Goal: Information Seeking & Learning: Understand process/instructions

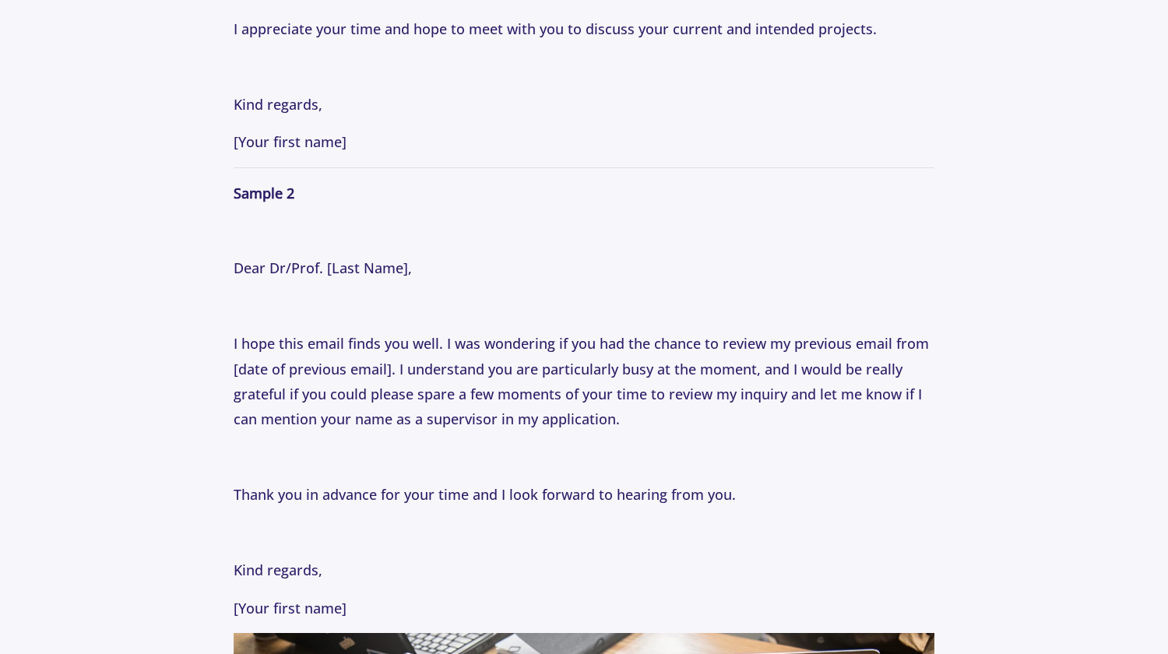
scroll to position [2325, 0]
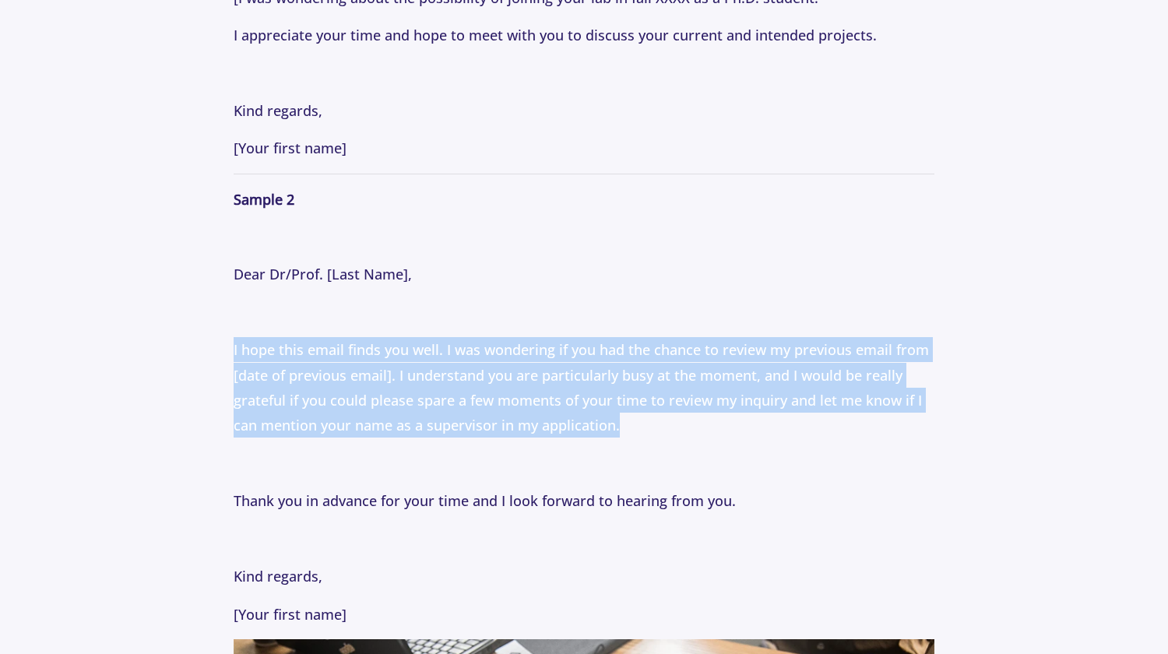
drag, startPoint x: 232, startPoint y: 352, endPoint x: 628, endPoint y: 427, distance: 402.7
click at [628, 427] on section "Tips [DATE] How to Email Professors: Following Up Professionally with Professor…" at bounding box center [584, 222] width 1168 height 4845
copy p "I hope this email finds you well. I was wondering if you had the chance to revi…"
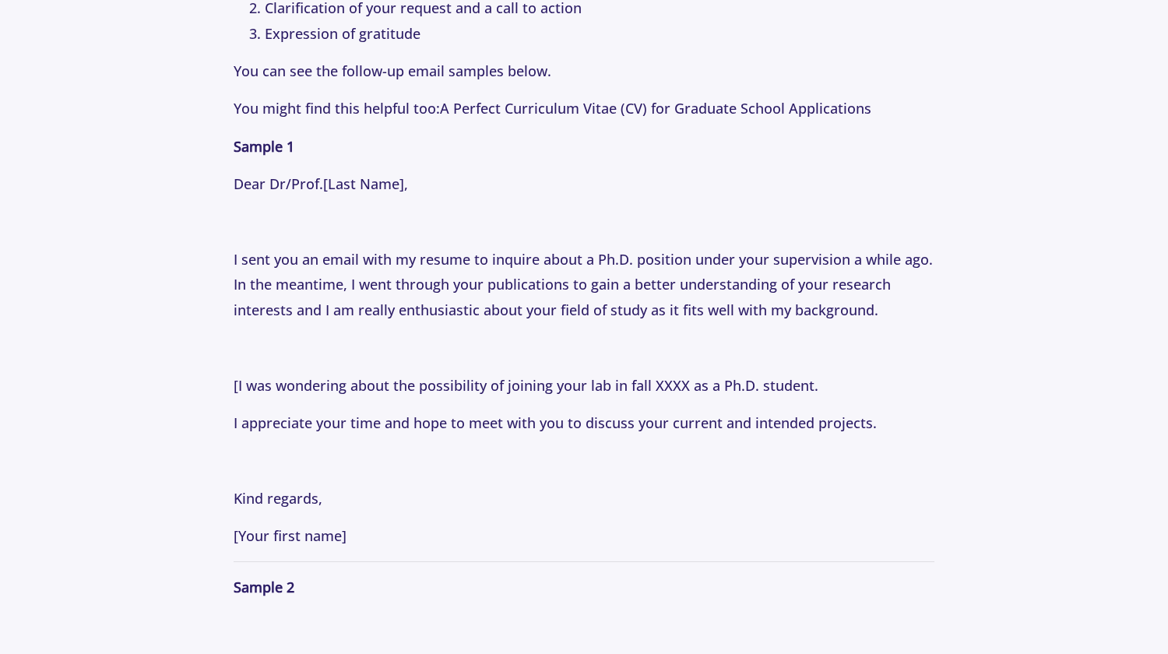
scroll to position [1936, 0]
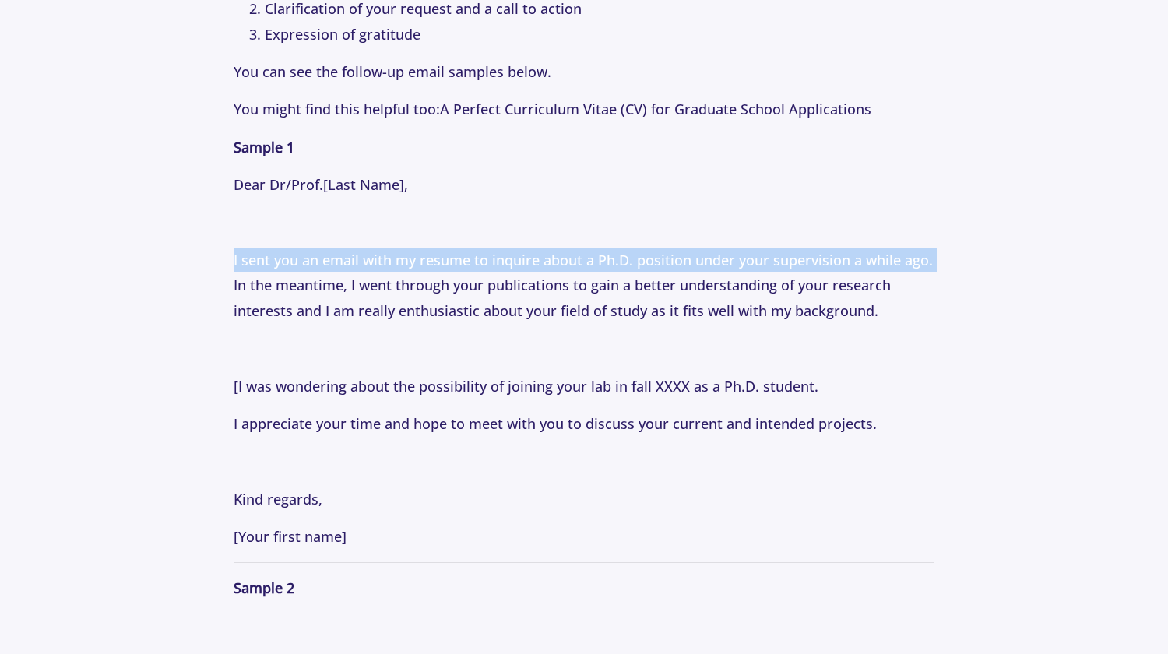
drag, startPoint x: 229, startPoint y: 256, endPoint x: 953, endPoint y: 261, distance: 723.6
click at [953, 261] on section "Tips [DATE] How to Email Professors: Following Up Professionally with Professor…" at bounding box center [584, 610] width 1168 height 4845
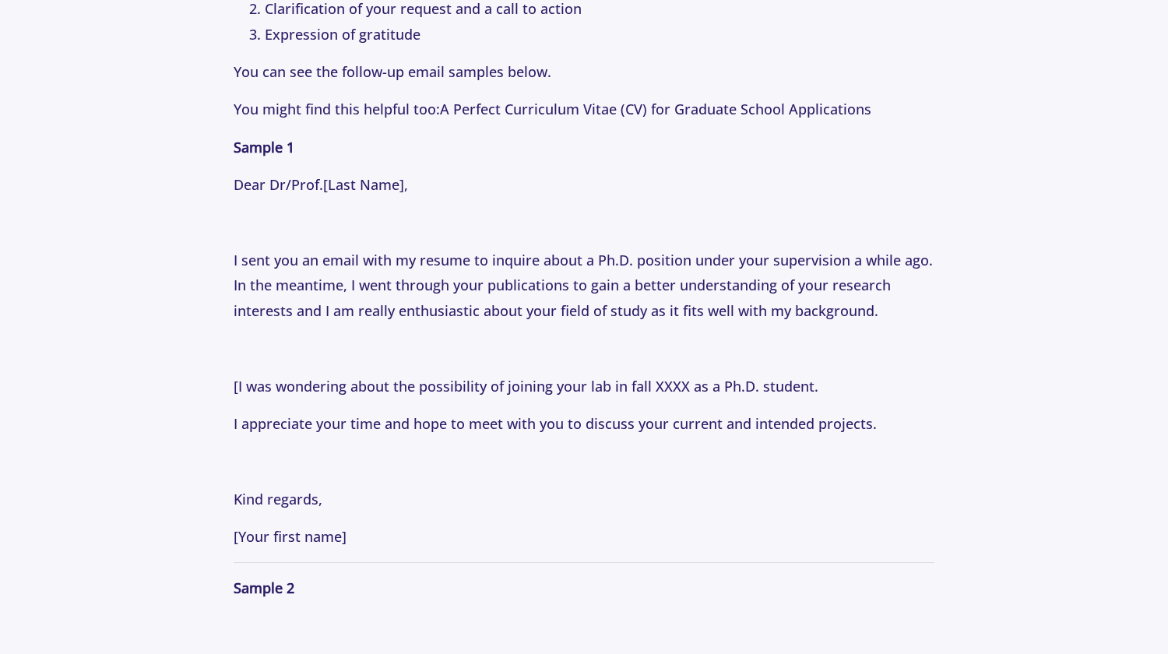
click at [386, 280] on p "I sent you an email with my resume to inquire about a Ph.D. position under your…" at bounding box center [584, 286] width 701 height 76
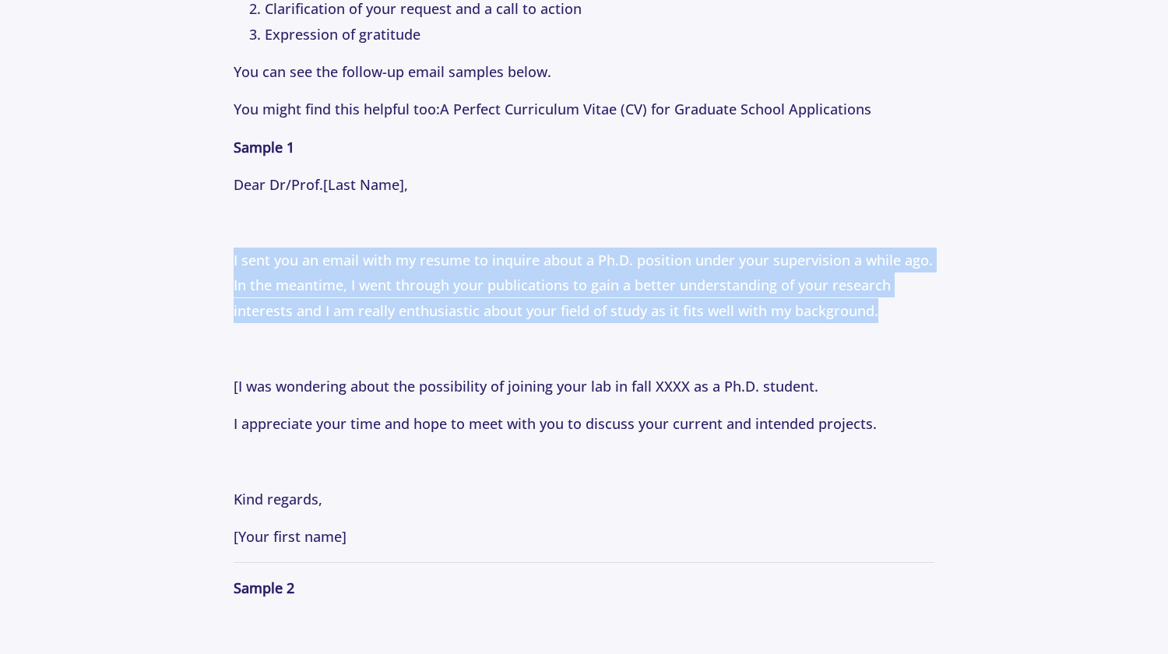
drag, startPoint x: 221, startPoint y: 252, endPoint x: 925, endPoint y: 318, distance: 707.2
click at [925, 318] on section "Tips [DATE] How to Email Professors: Following Up Professionally with Professor…" at bounding box center [584, 610] width 1168 height 4845
copy p "I sent you an email with my resume to inquire about a Ph.D. position under your…"
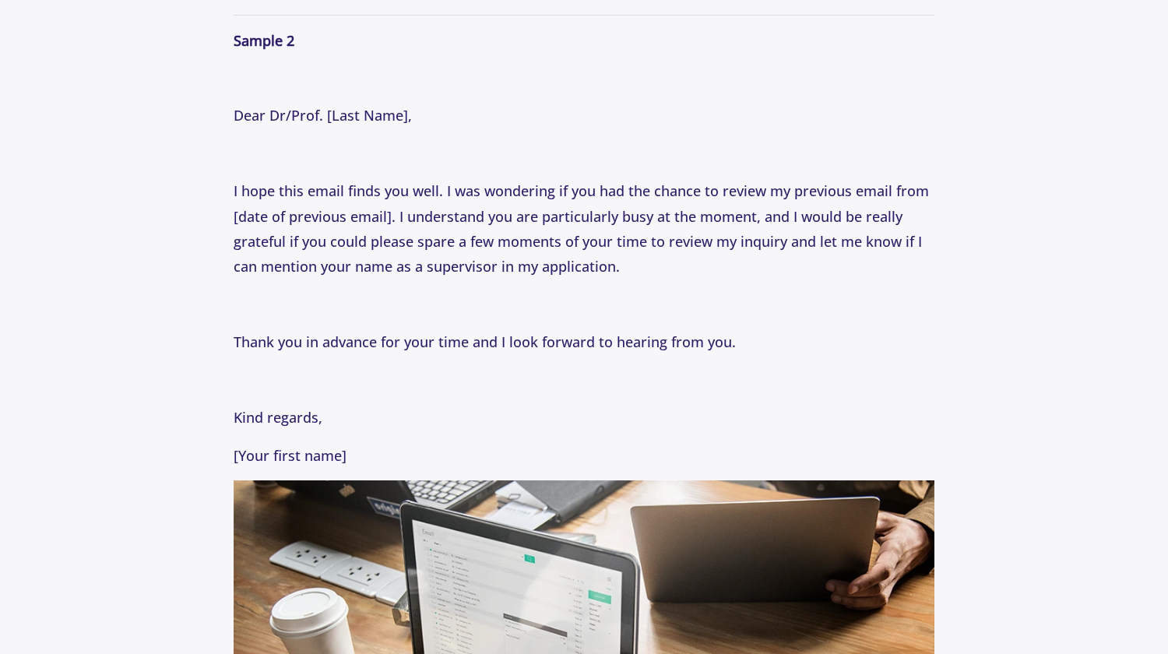
scroll to position [2488, 0]
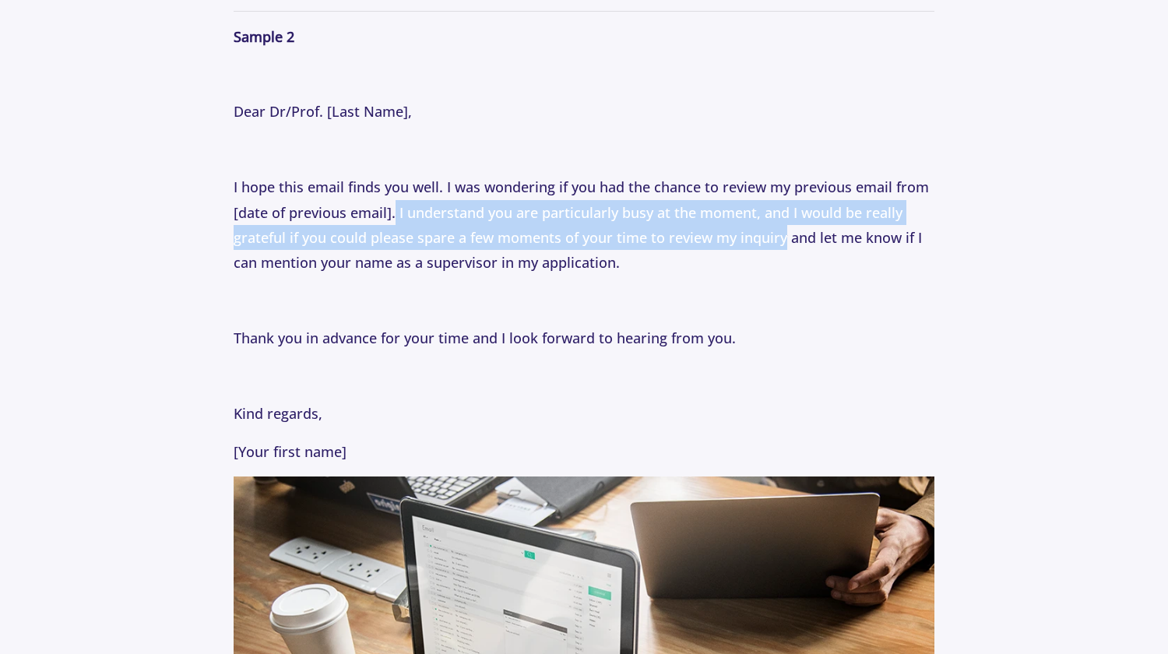
drag, startPoint x: 396, startPoint y: 210, endPoint x: 785, endPoint y: 236, distance: 389.5
click at [785, 236] on p "I hope this email finds you well. I was wondering if you had the chance to revi…" at bounding box center [584, 224] width 701 height 101
copy p "I understand you are particularly busy at the moment, and I would be really gra…"
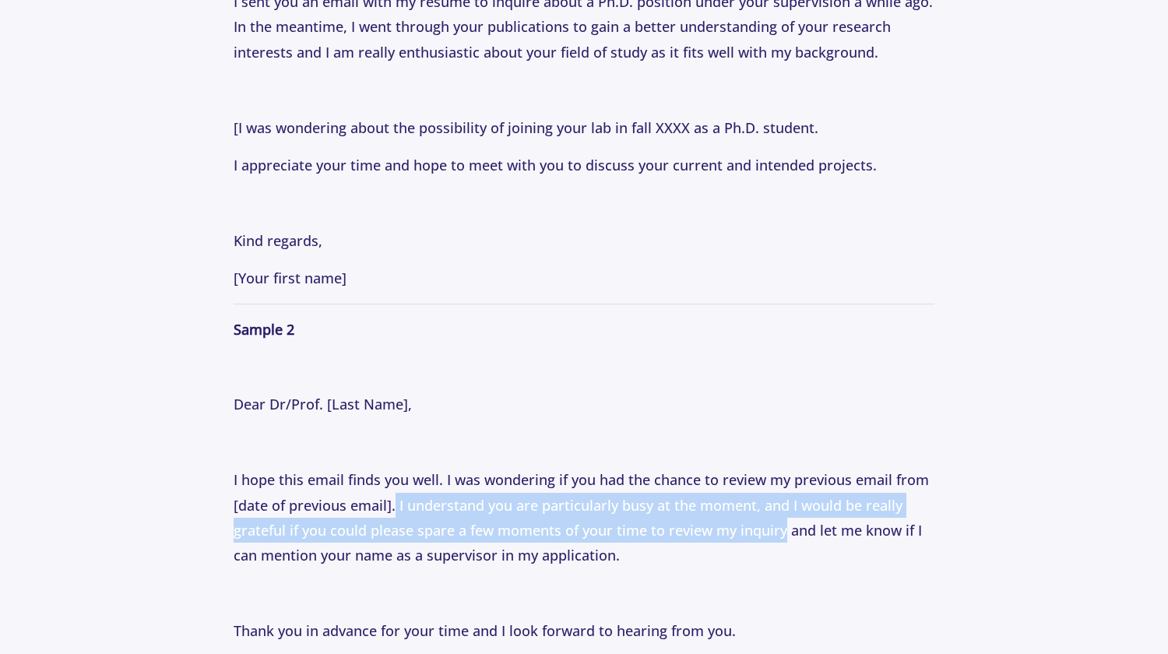
scroll to position [2065, 0]
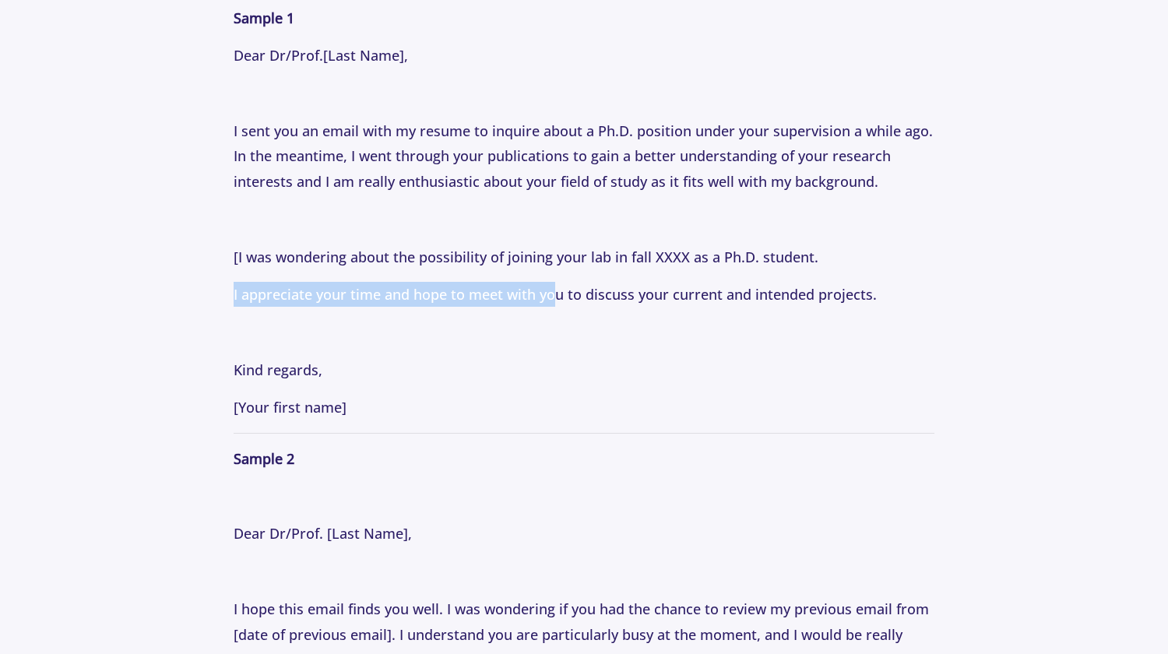
drag, startPoint x: 233, startPoint y: 297, endPoint x: 555, endPoint y: 308, distance: 321.8
click at [555, 308] on section "Tips [DATE] How to Email Professors: Following Up Professionally with Professor…" at bounding box center [584, 481] width 1168 height 4845
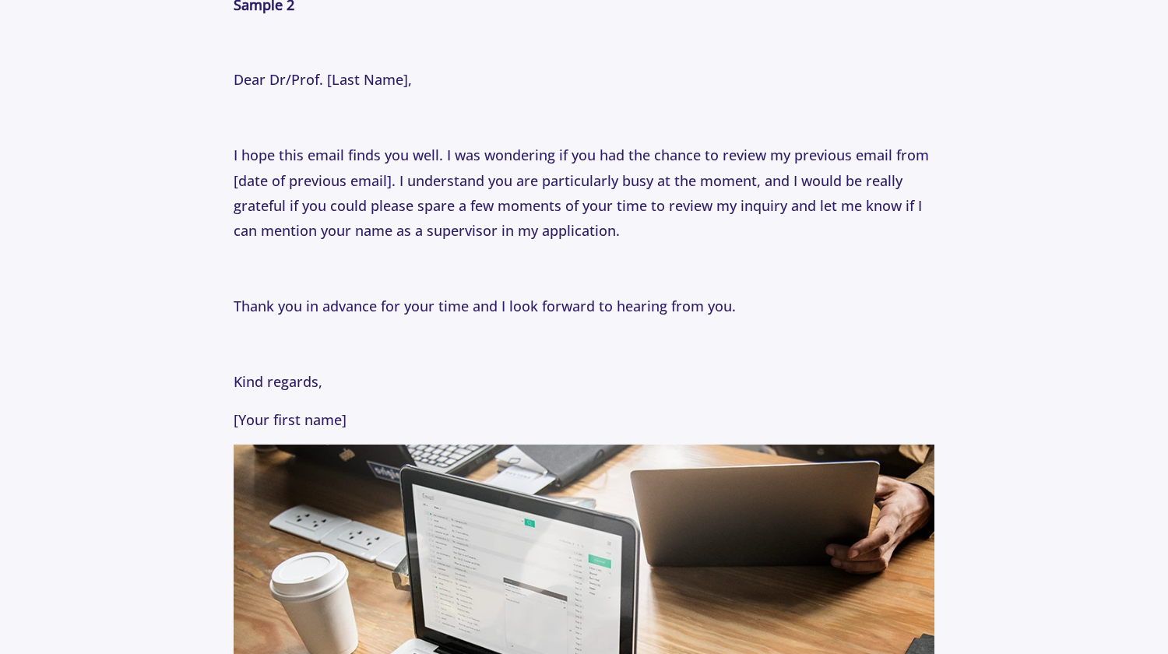
scroll to position [2516, 0]
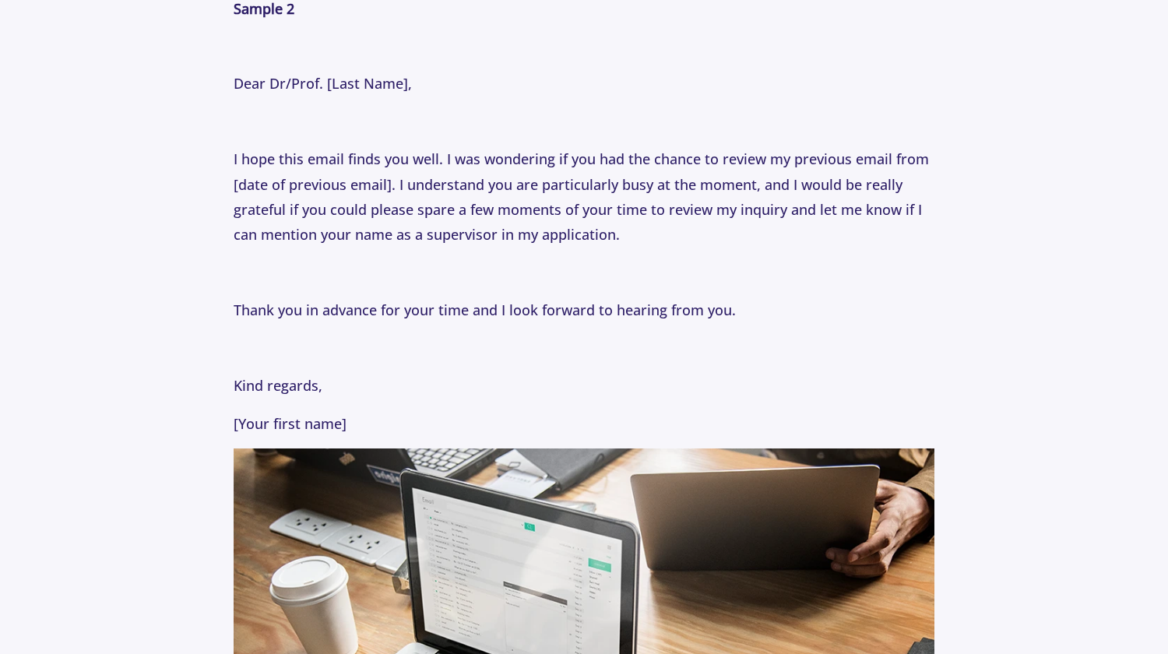
drag, startPoint x: 237, startPoint y: 305, endPoint x: 410, endPoint y: 429, distance: 213.8
click at [410, 429] on p "Have you ever sent an email to a faculty member and not received a response? If…" at bounding box center [584, 65] width 701 height 3473
copy p "Thank you in advance for your time and I look forward to hearing from you. Kind…"
